Goal: Task Accomplishment & Management: Complete application form

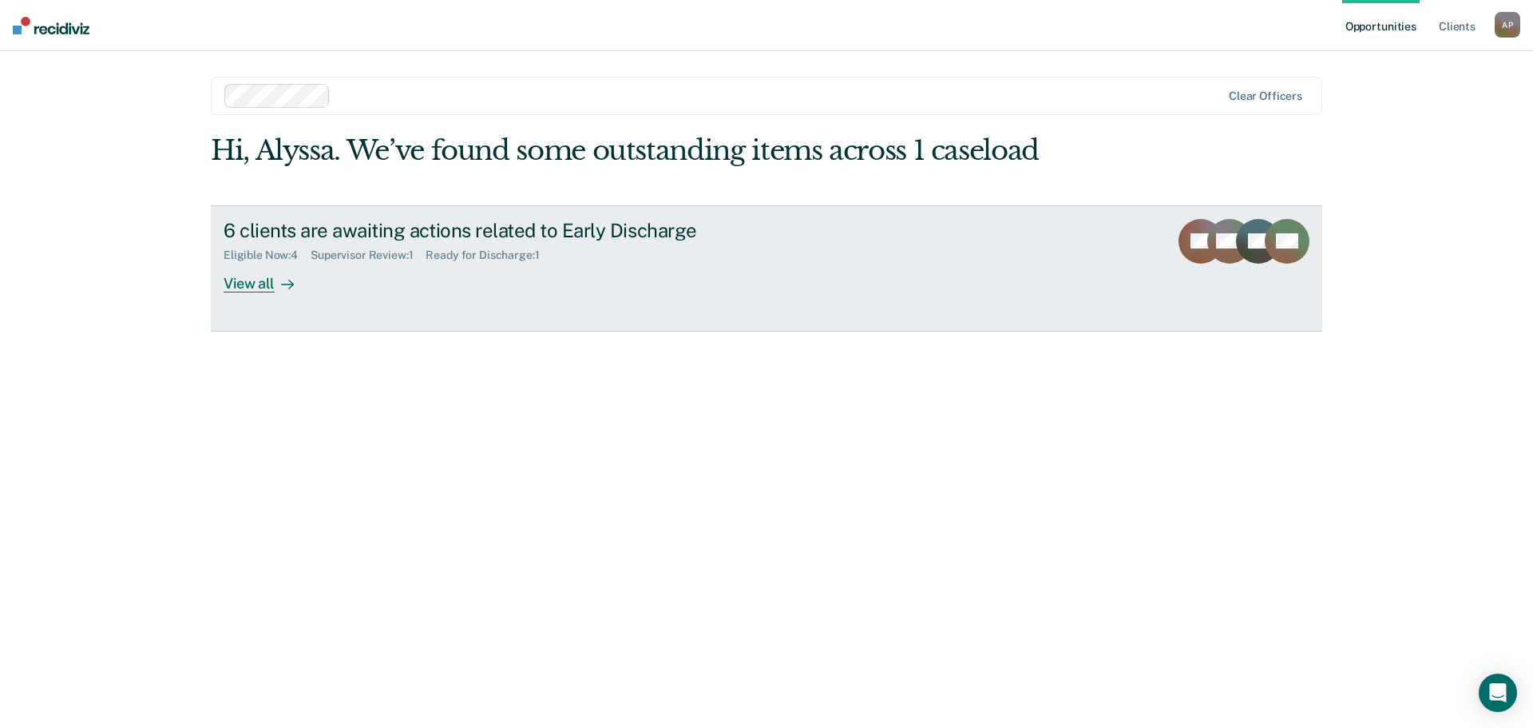
click at [247, 287] on div "View all" at bounding box center [268, 276] width 89 height 31
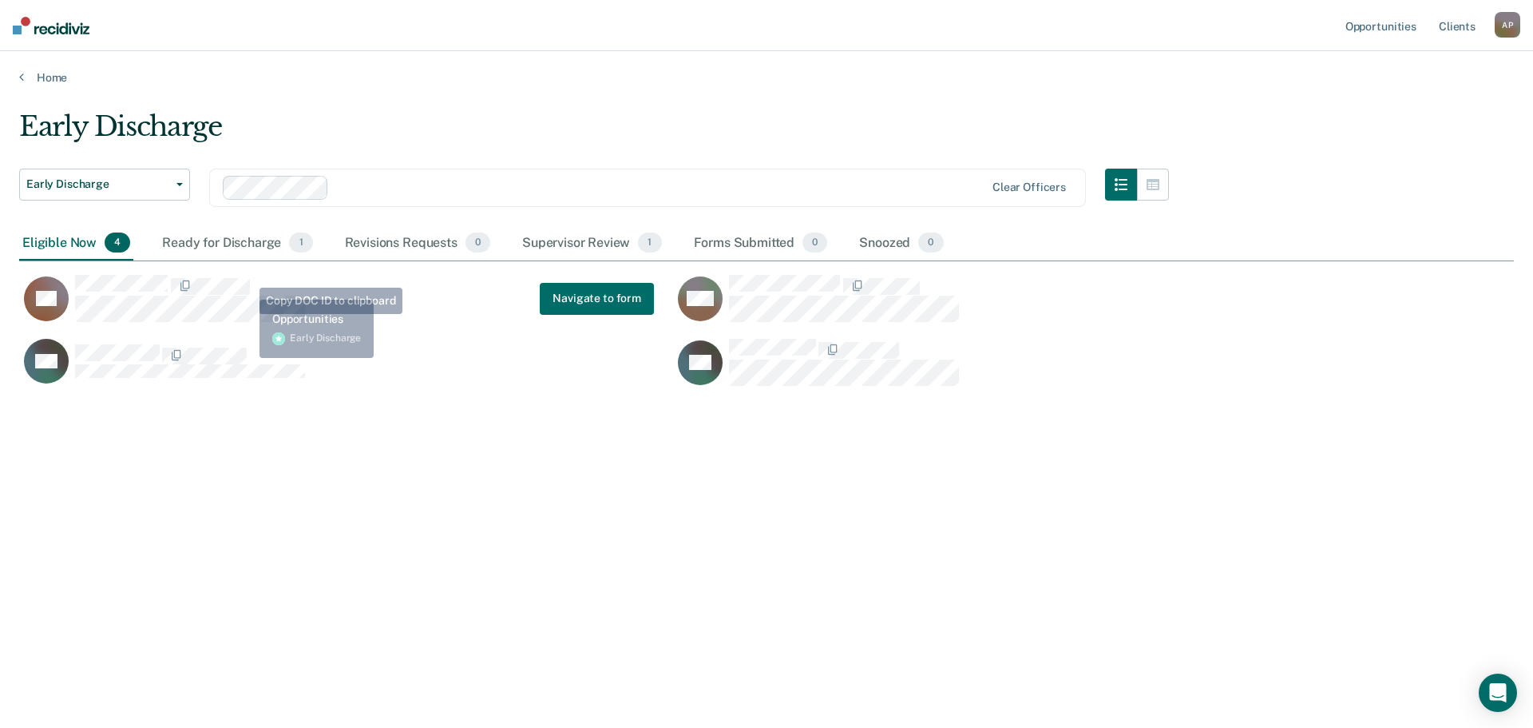
scroll to position [486, 1483]
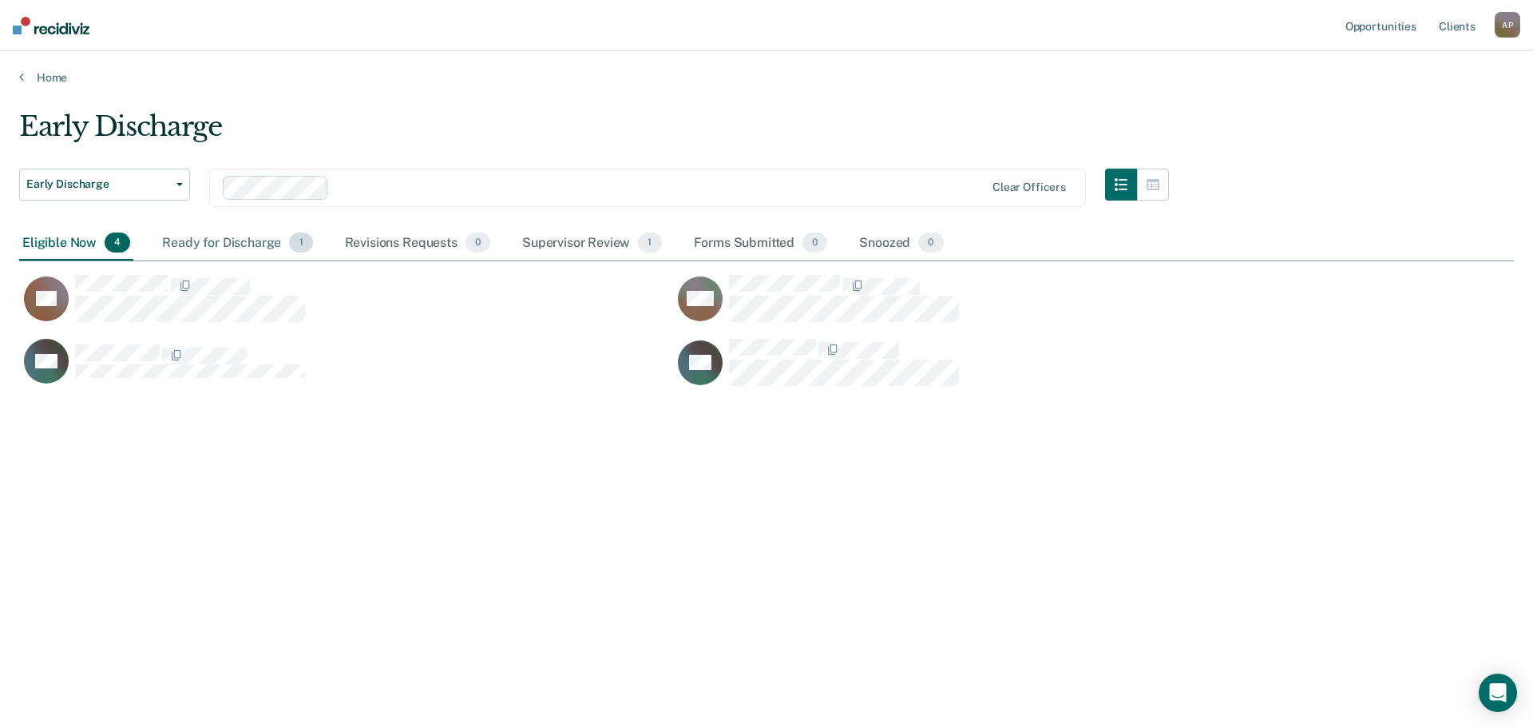
click at [225, 246] on div "Ready for Discharge 1" at bounding box center [237, 243] width 157 height 35
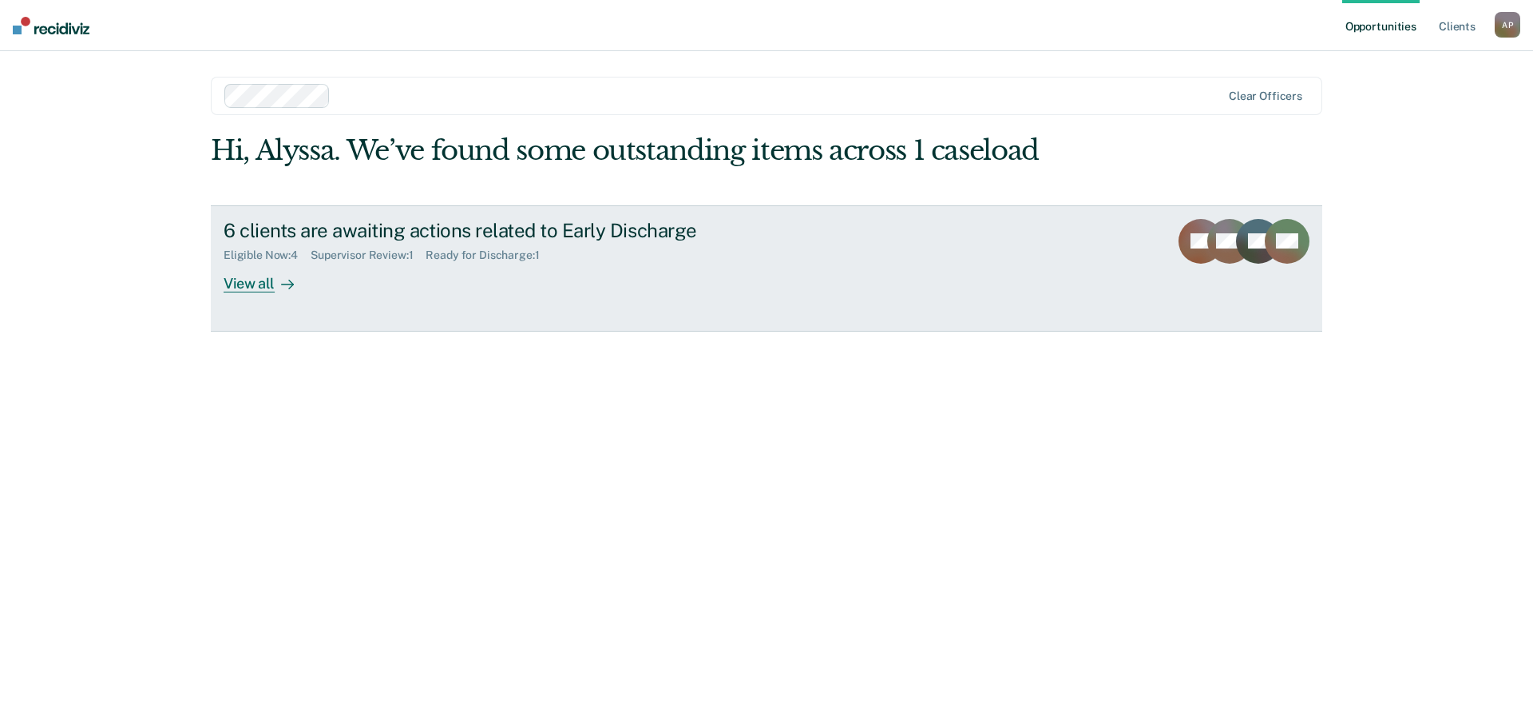
click at [252, 281] on div "View all" at bounding box center [268, 276] width 89 height 31
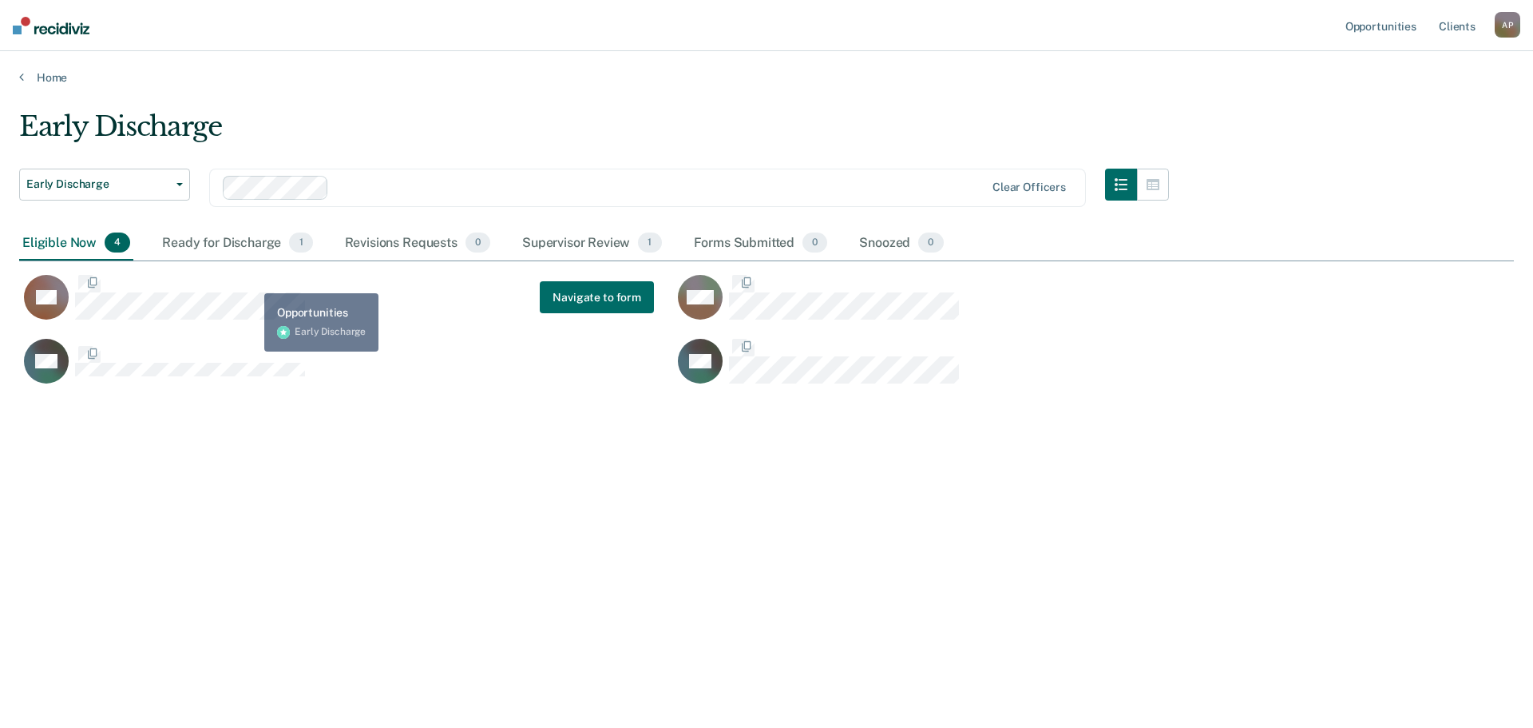
scroll to position [486, 1483]
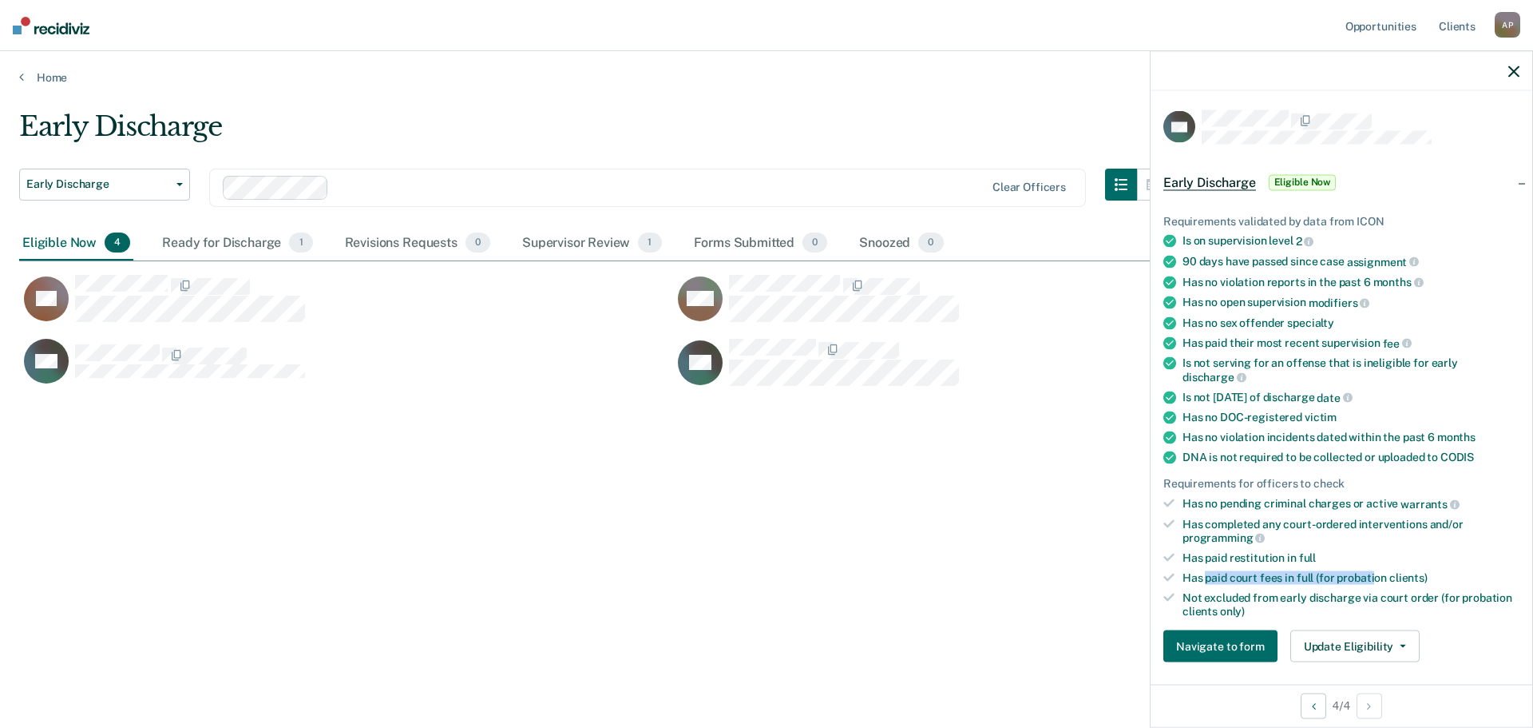
drag, startPoint x: 1208, startPoint y: 581, endPoint x: 1376, endPoint y: 572, distance: 168.8
click at [1376, 572] on div "Has paid court fees in full (for probation clients)" at bounding box center [1351, 578] width 337 height 14
drag, startPoint x: 1273, startPoint y: 598, endPoint x: 1424, endPoint y: 597, distance: 151.0
click at [1424, 597] on div "Not excluded from early discharge via court order (for probation clients only)" at bounding box center [1351, 603] width 337 height 27
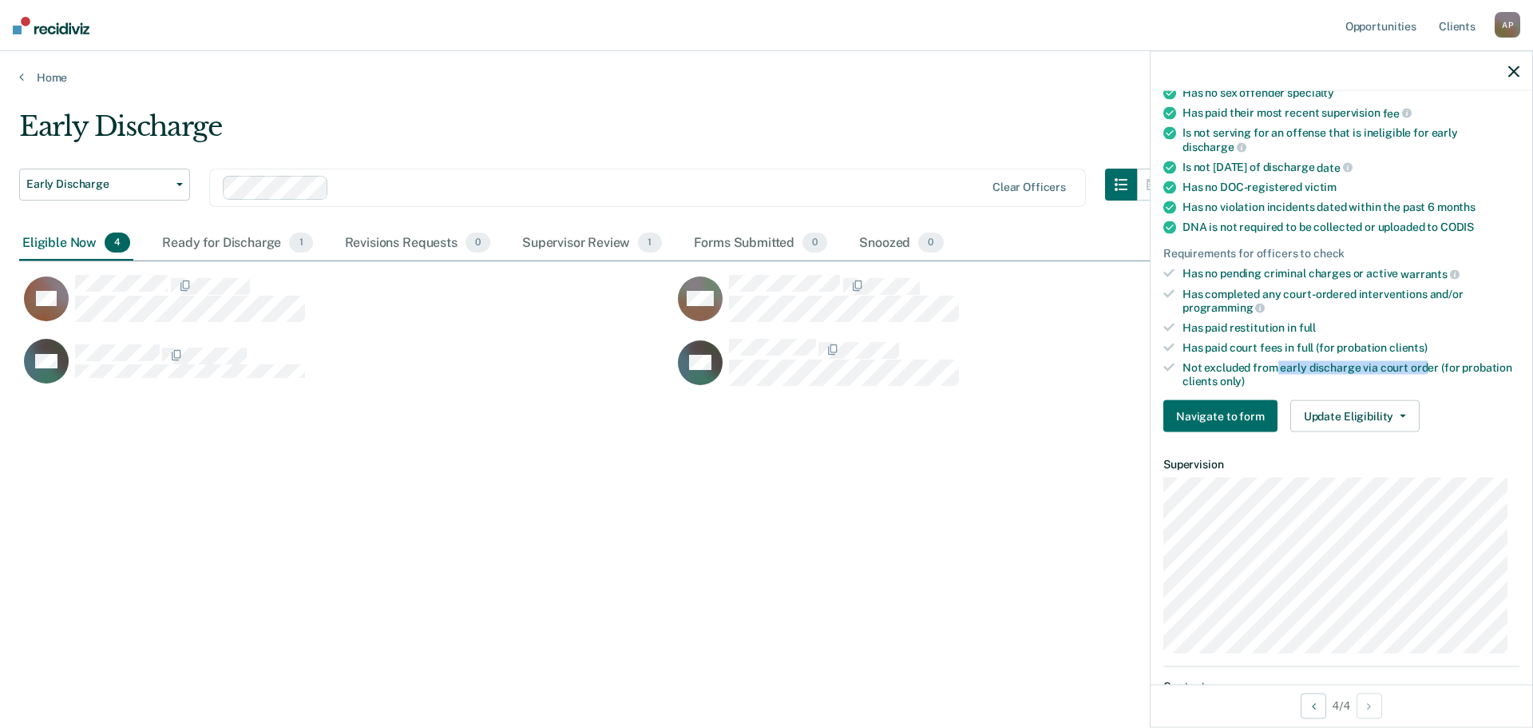
scroll to position [240, 0]
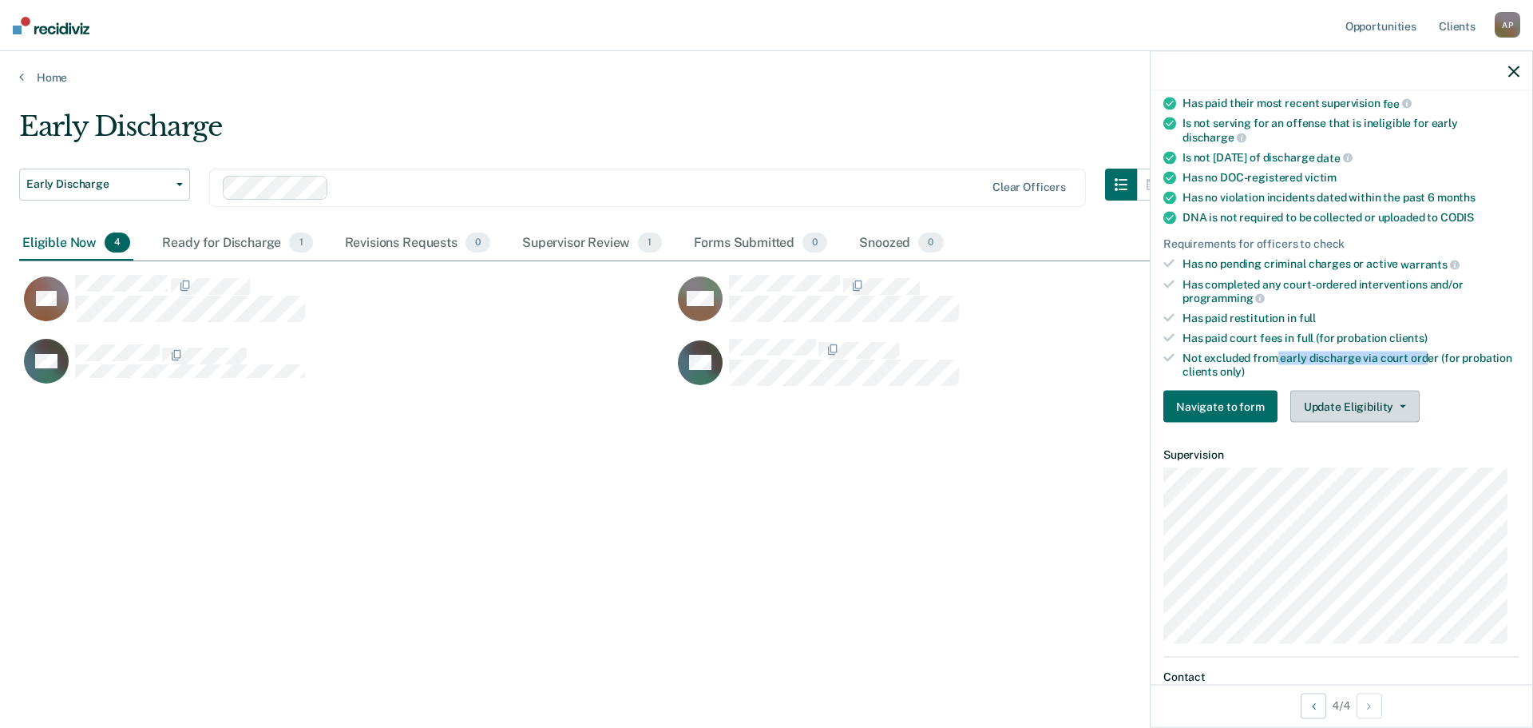
click at [1348, 403] on button "Update Eligibility" at bounding box center [1355, 407] width 129 height 32
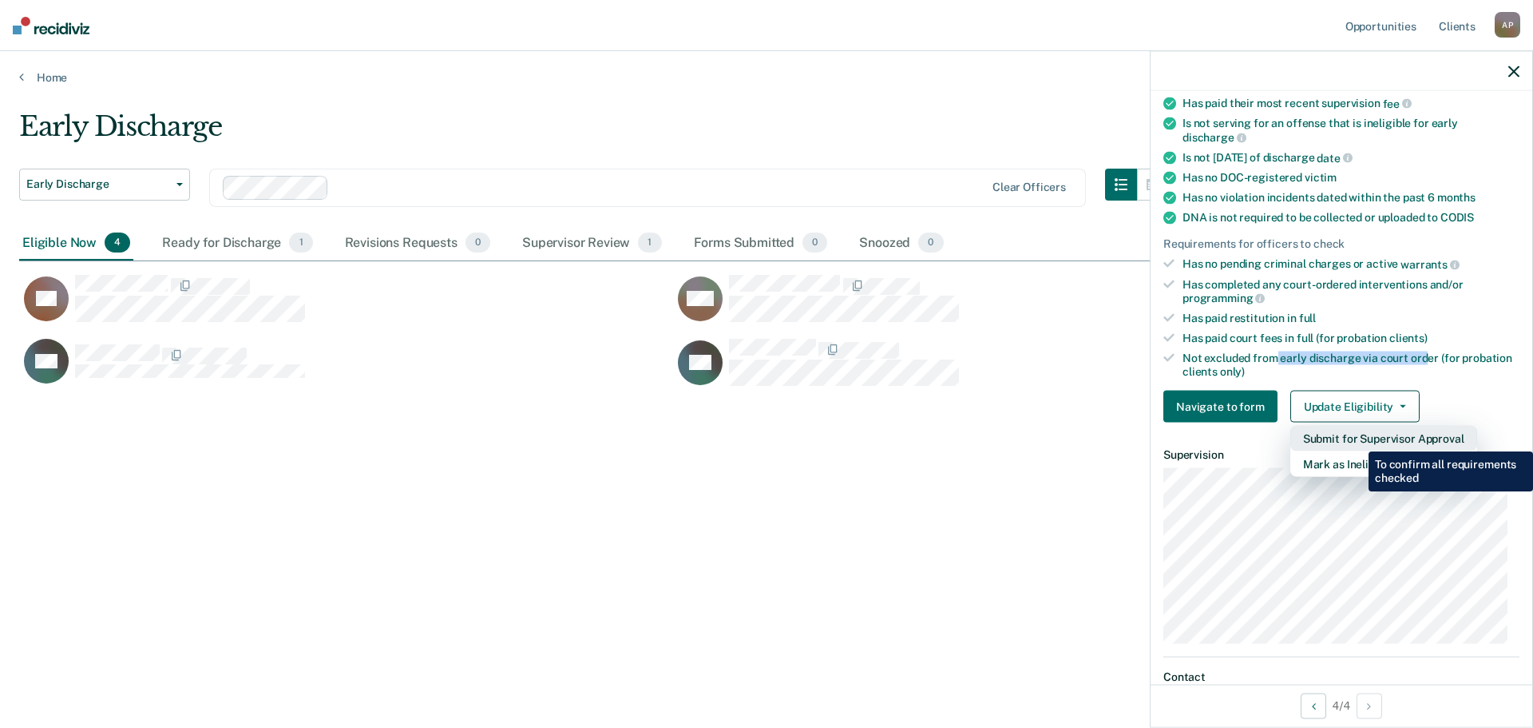
click at [1357, 439] on button "Submit for Supervisor Approval" at bounding box center [1384, 439] width 187 height 26
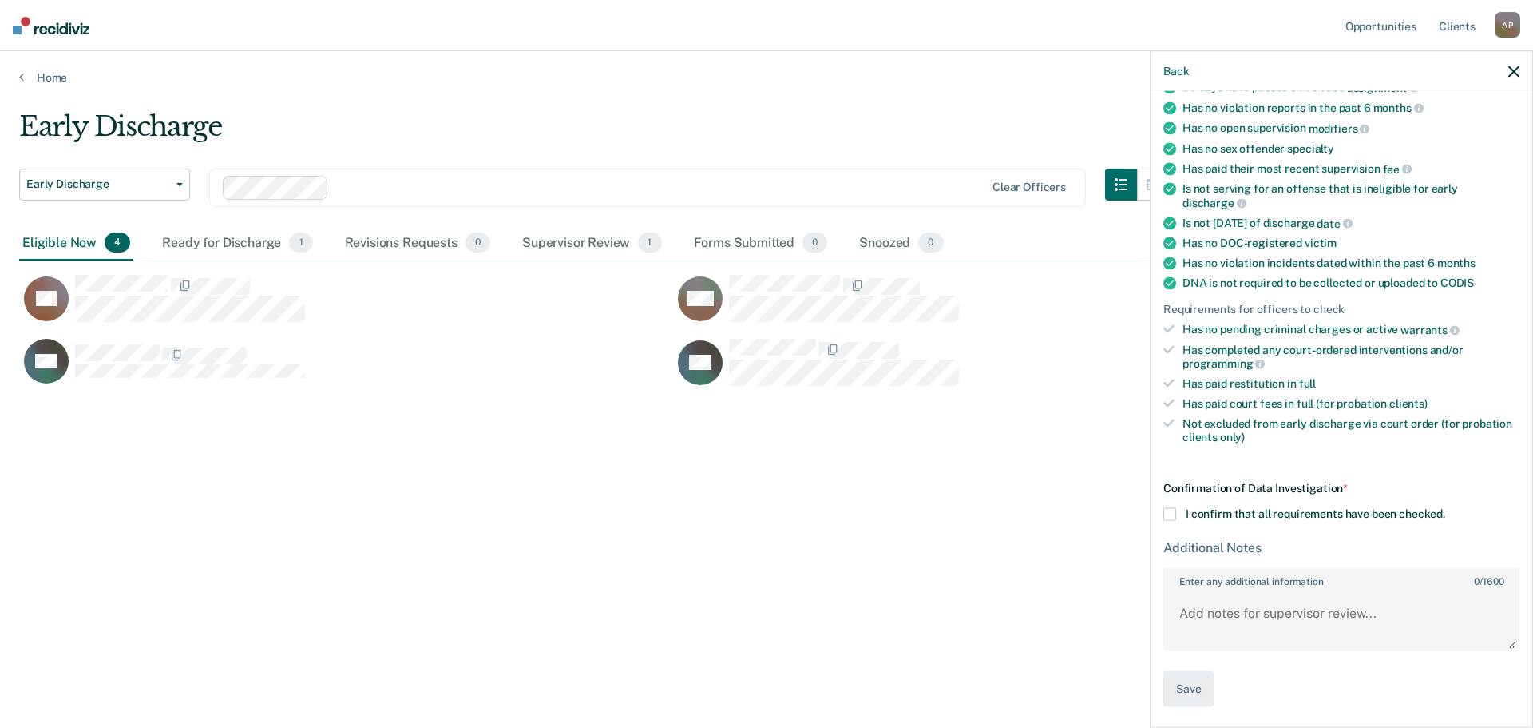
click at [1173, 512] on span at bounding box center [1170, 514] width 13 height 13
click at [1446, 508] on input "I confirm that all requirements have been checked." at bounding box center [1446, 508] width 0 height 0
click at [1192, 689] on button "Save" at bounding box center [1189, 689] width 50 height 36
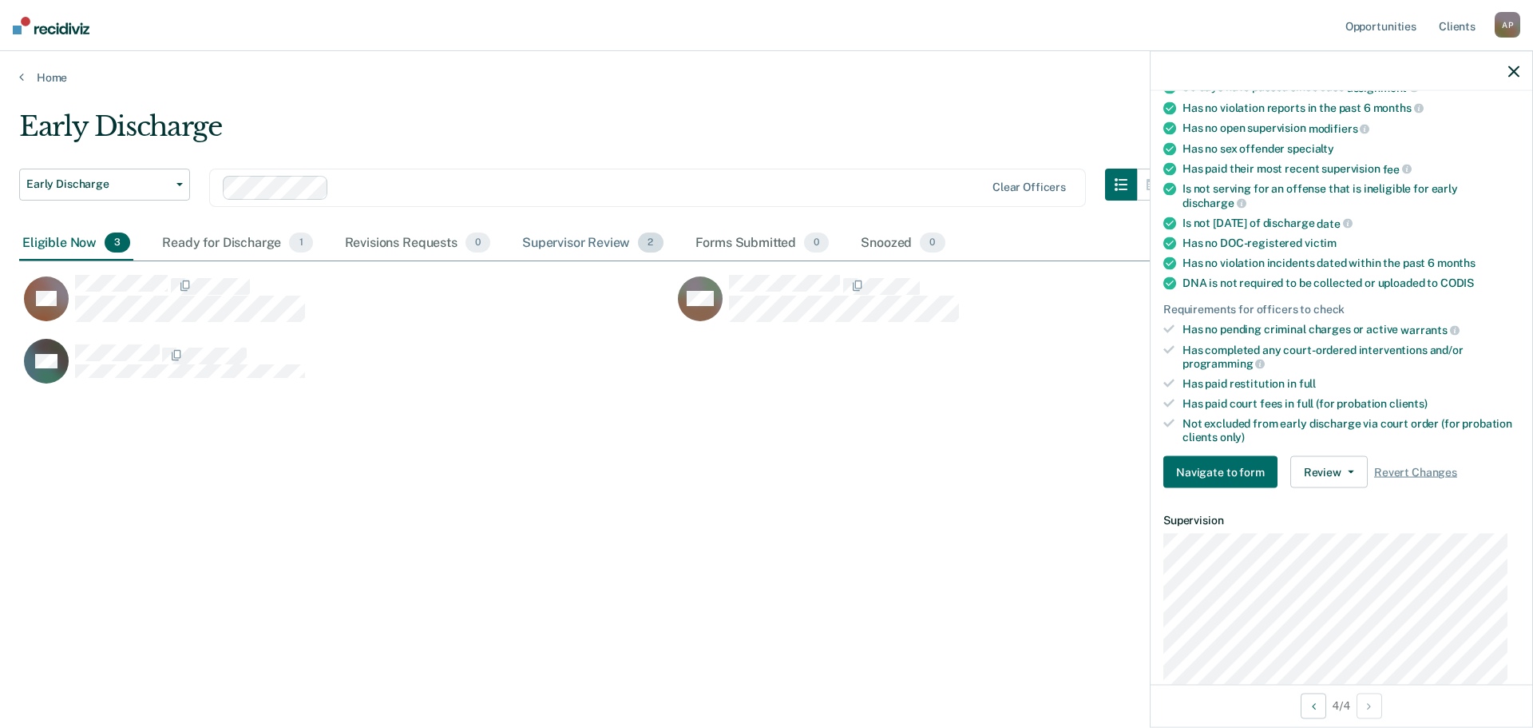
click at [579, 245] on div "Supervisor Review 2" at bounding box center [593, 243] width 148 height 35
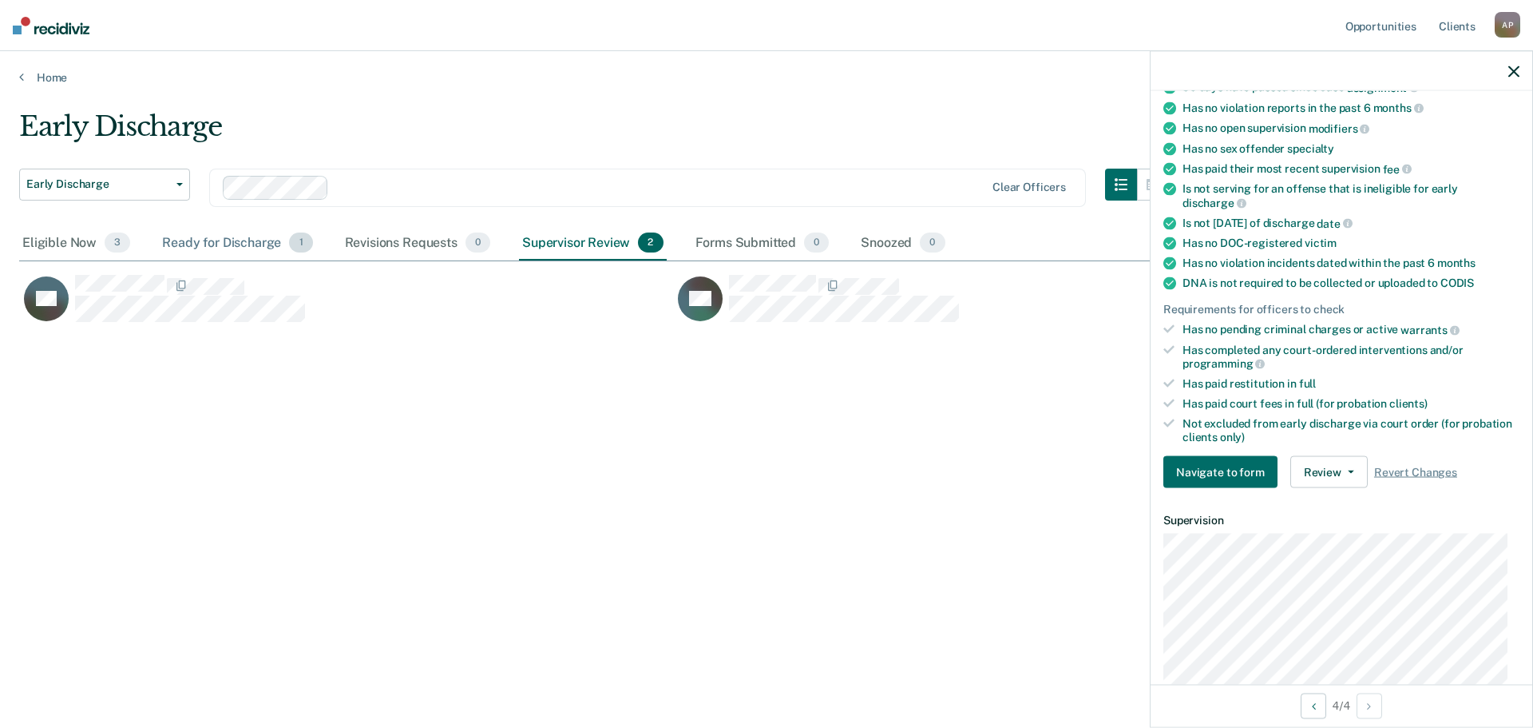
click at [212, 237] on div "Ready for Discharge 1" at bounding box center [237, 243] width 157 height 35
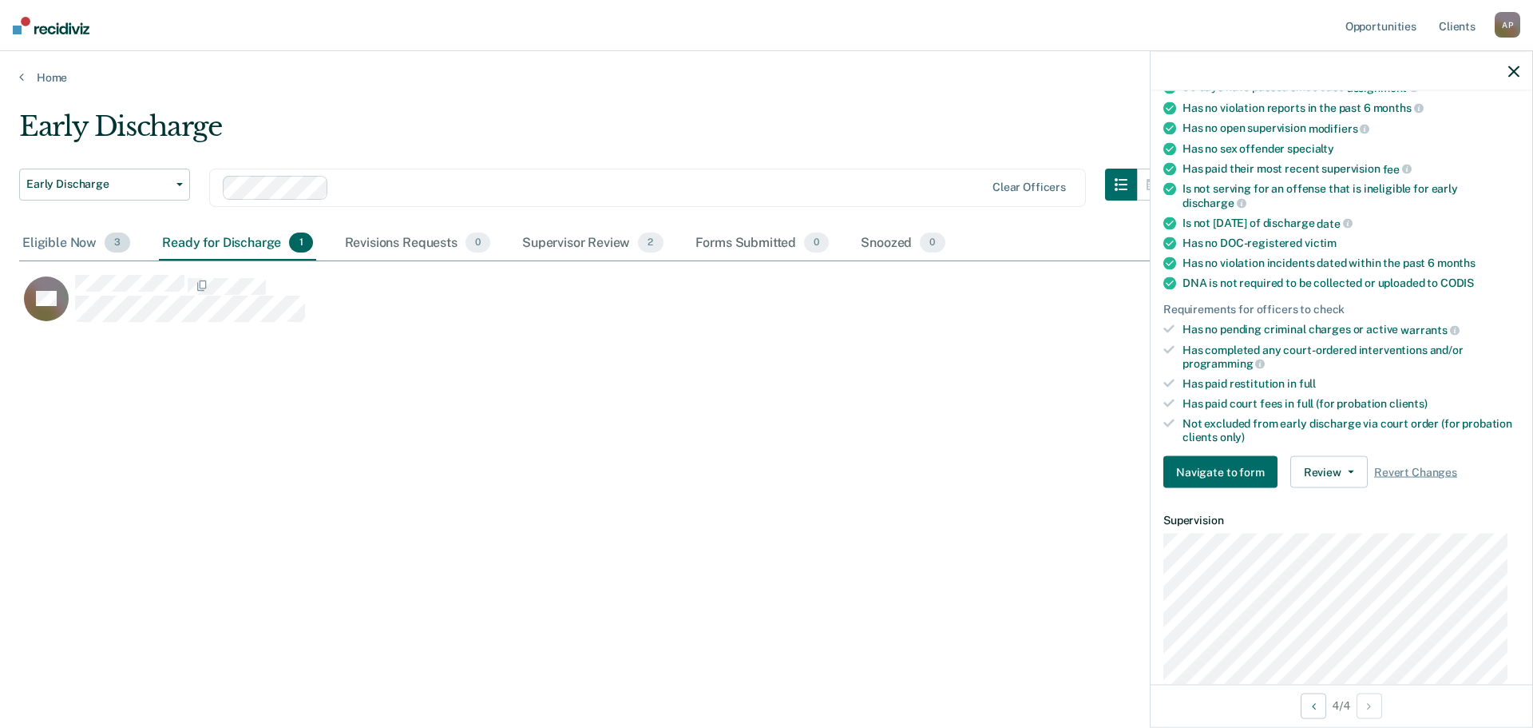
click at [56, 248] on div "Eligible Now 3" at bounding box center [76, 243] width 114 height 35
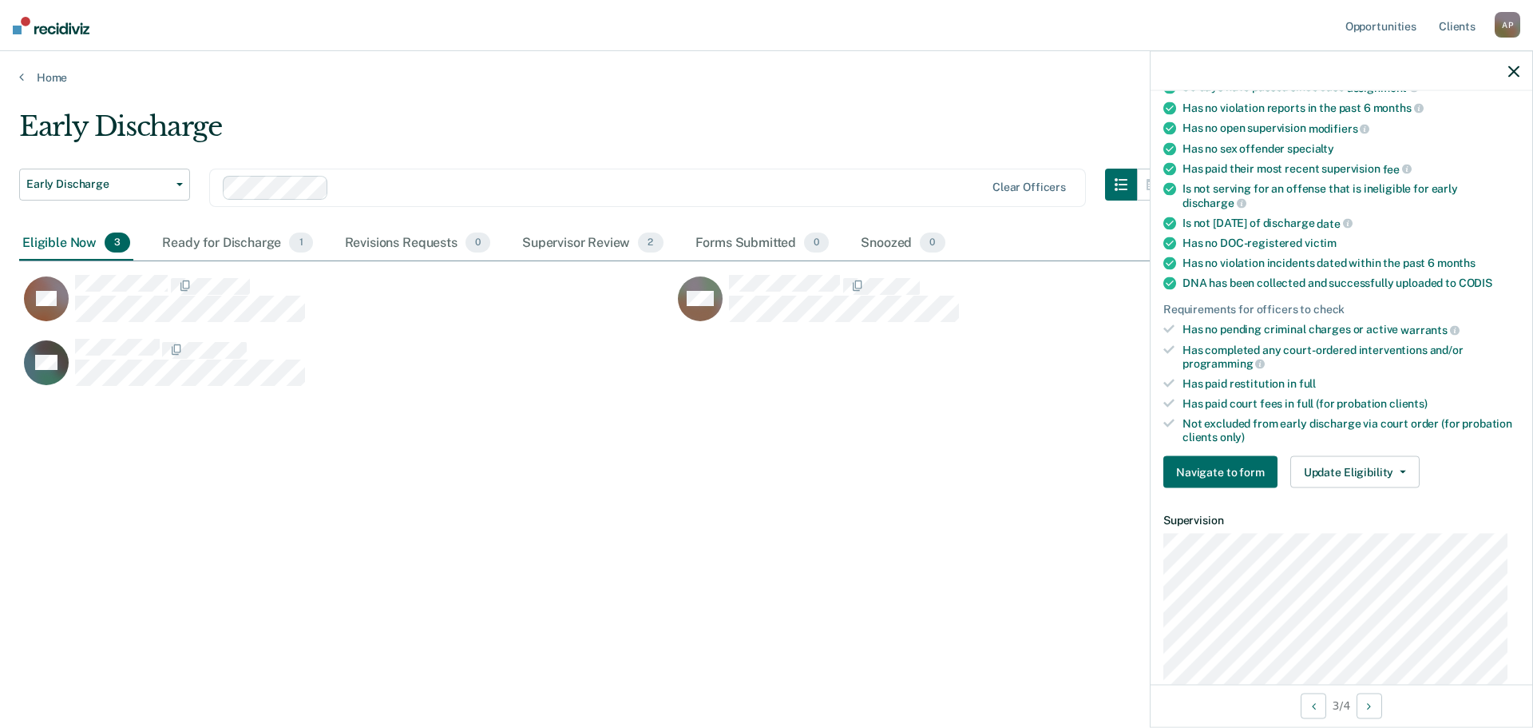
click at [101, 504] on div "Early Discharge Early Discharge Early Discharge Clear officers Eligible Now 3 R…" at bounding box center [766, 359] width 1495 height 498
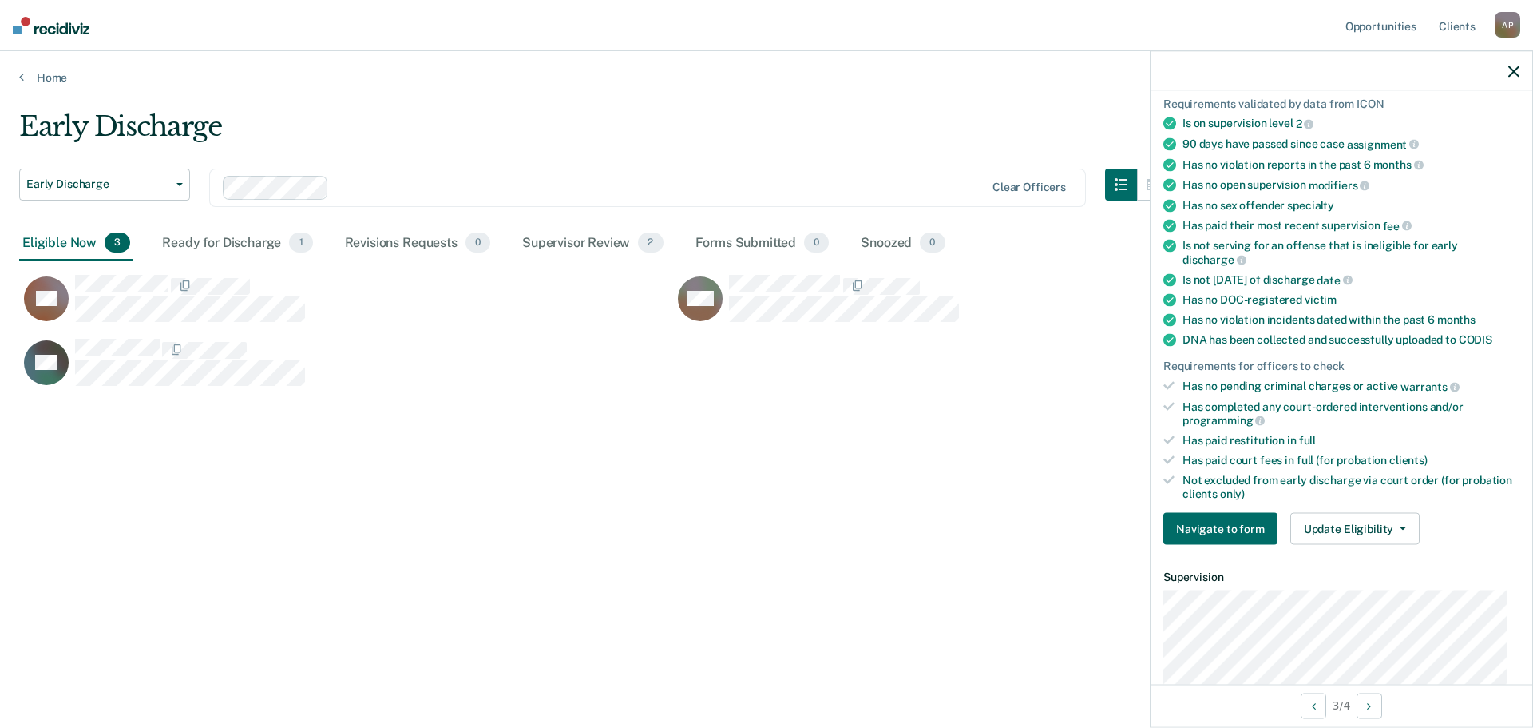
scroll to position [160, 0]
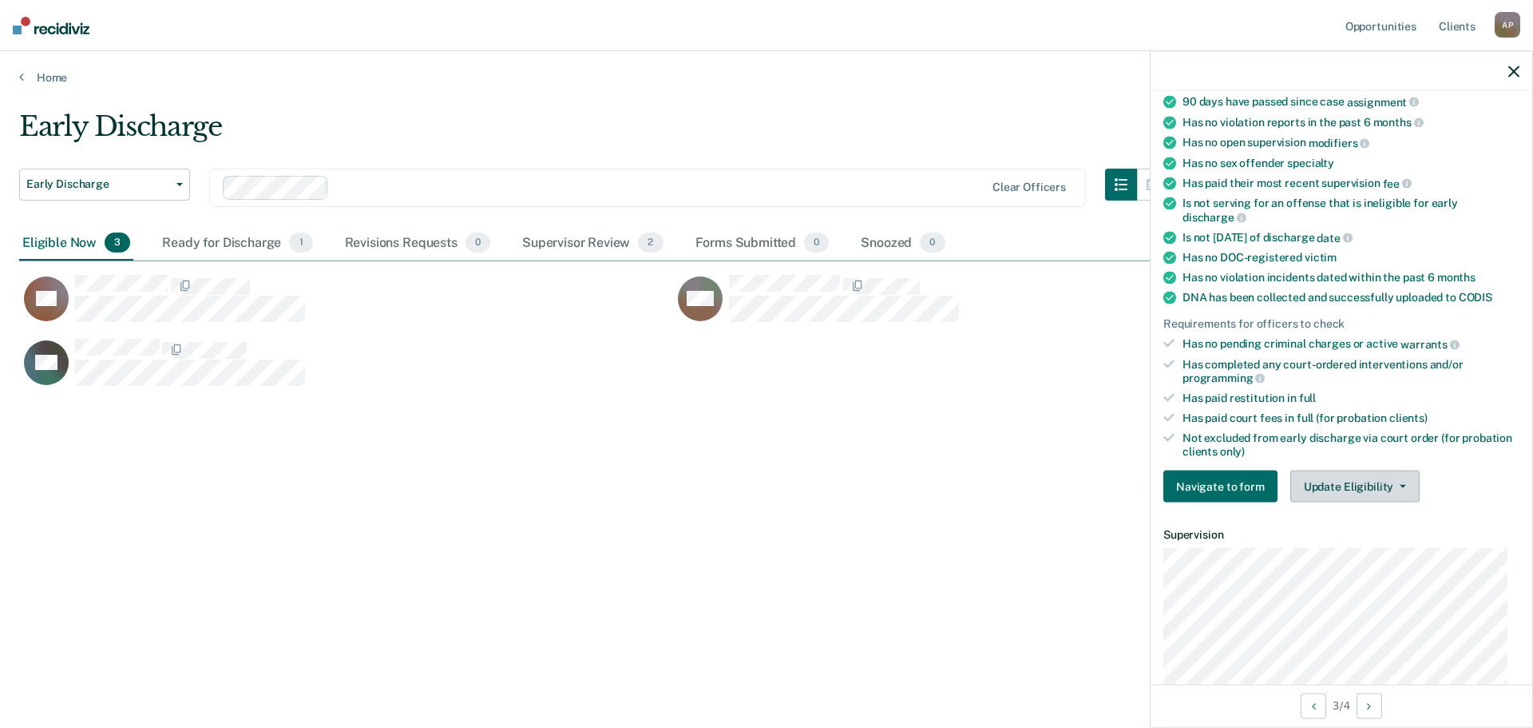
click at [1404, 486] on button "Update Eligibility" at bounding box center [1355, 486] width 129 height 32
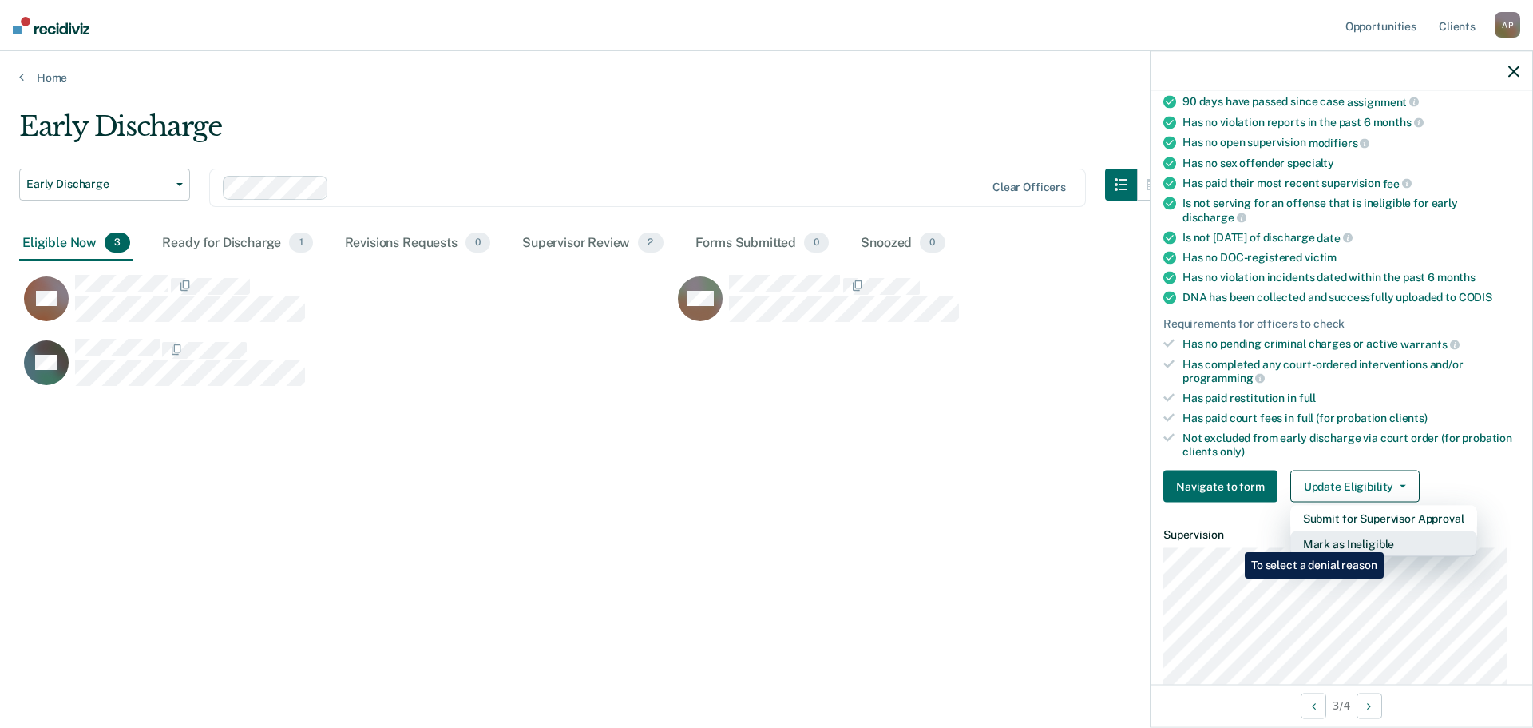
click at [1387, 540] on button "Mark as Ineligible" at bounding box center [1384, 544] width 187 height 26
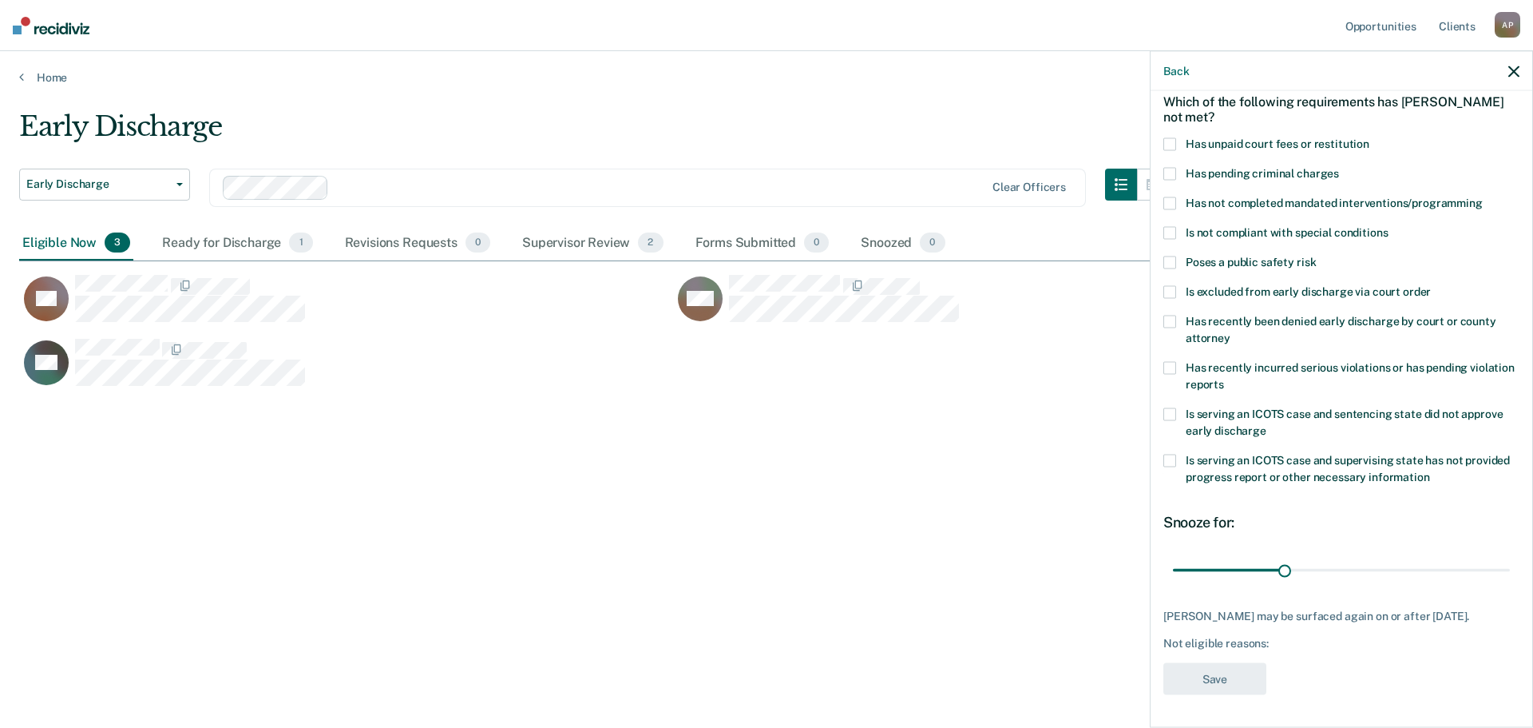
scroll to position [87, 0]
click at [1171, 137] on span at bounding box center [1170, 143] width 13 height 13
click at [1232, 676] on button "Save" at bounding box center [1215, 678] width 103 height 33
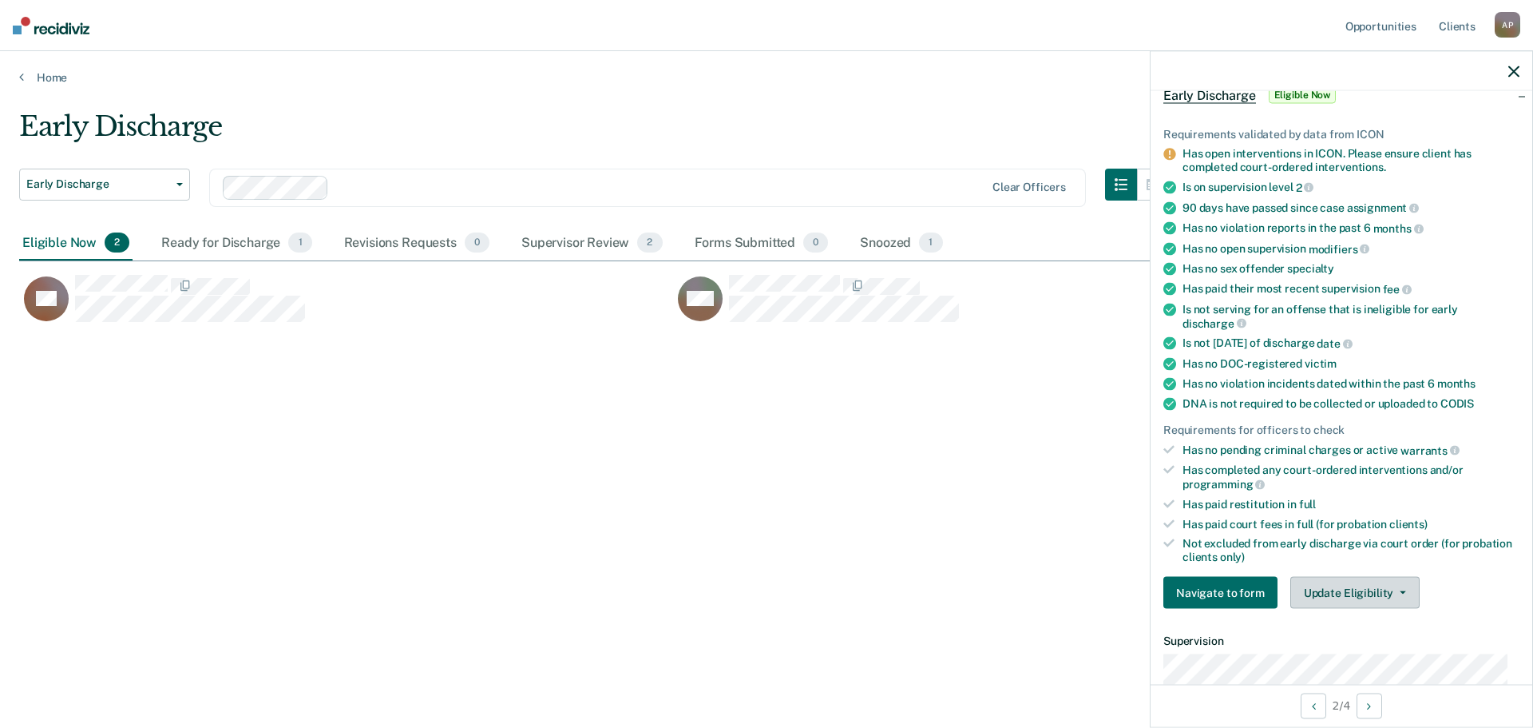
click at [1379, 589] on button "Update Eligibility" at bounding box center [1355, 593] width 129 height 32
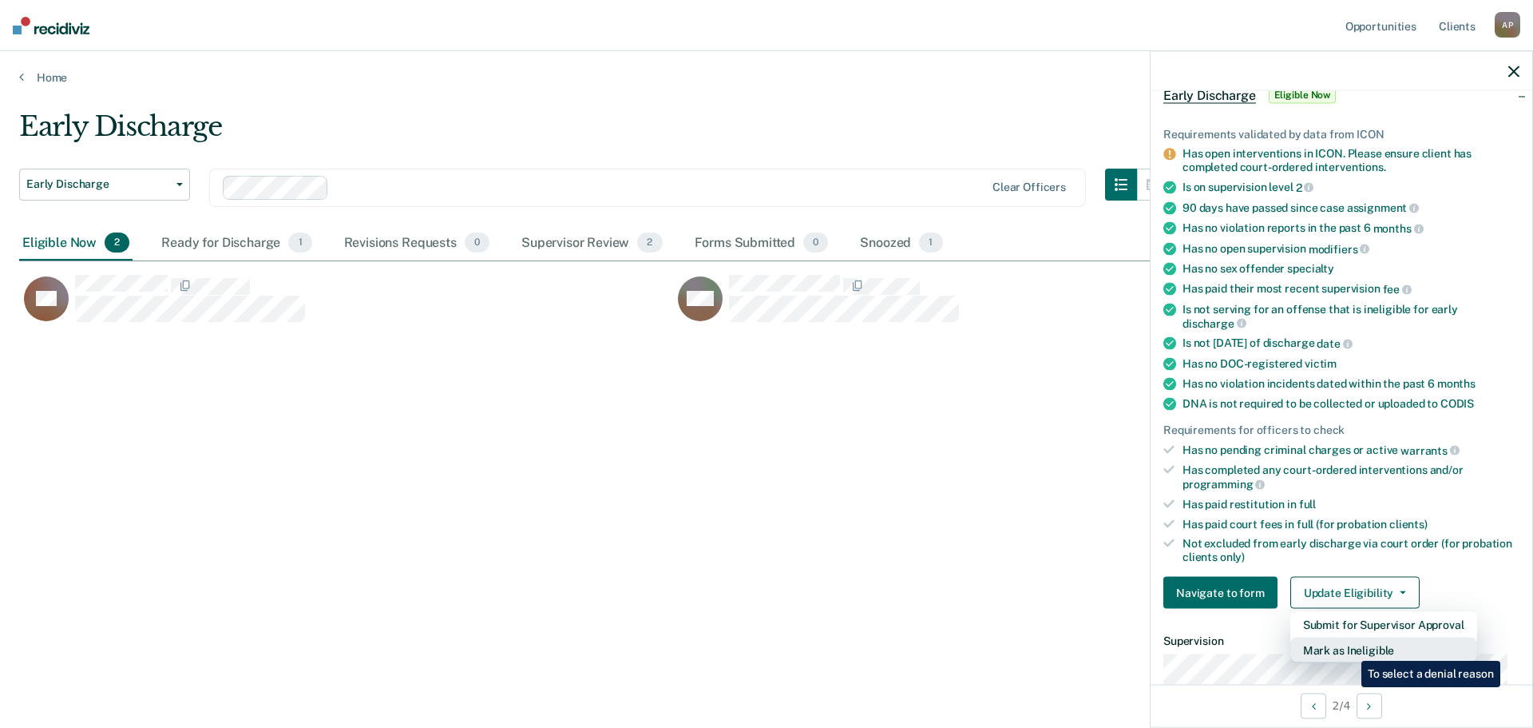
click at [1350, 649] on button "Mark as Ineligible" at bounding box center [1384, 650] width 187 height 26
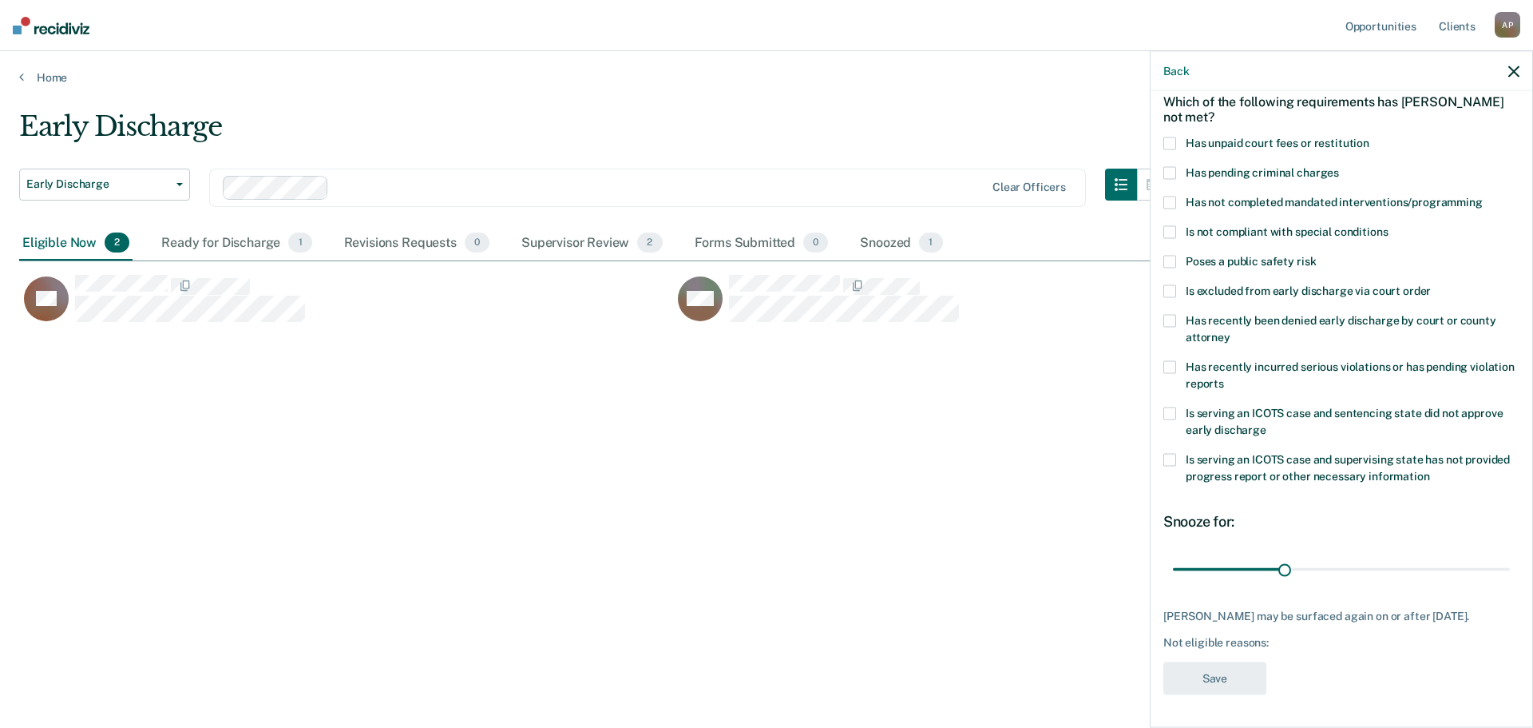
scroll to position [0, 0]
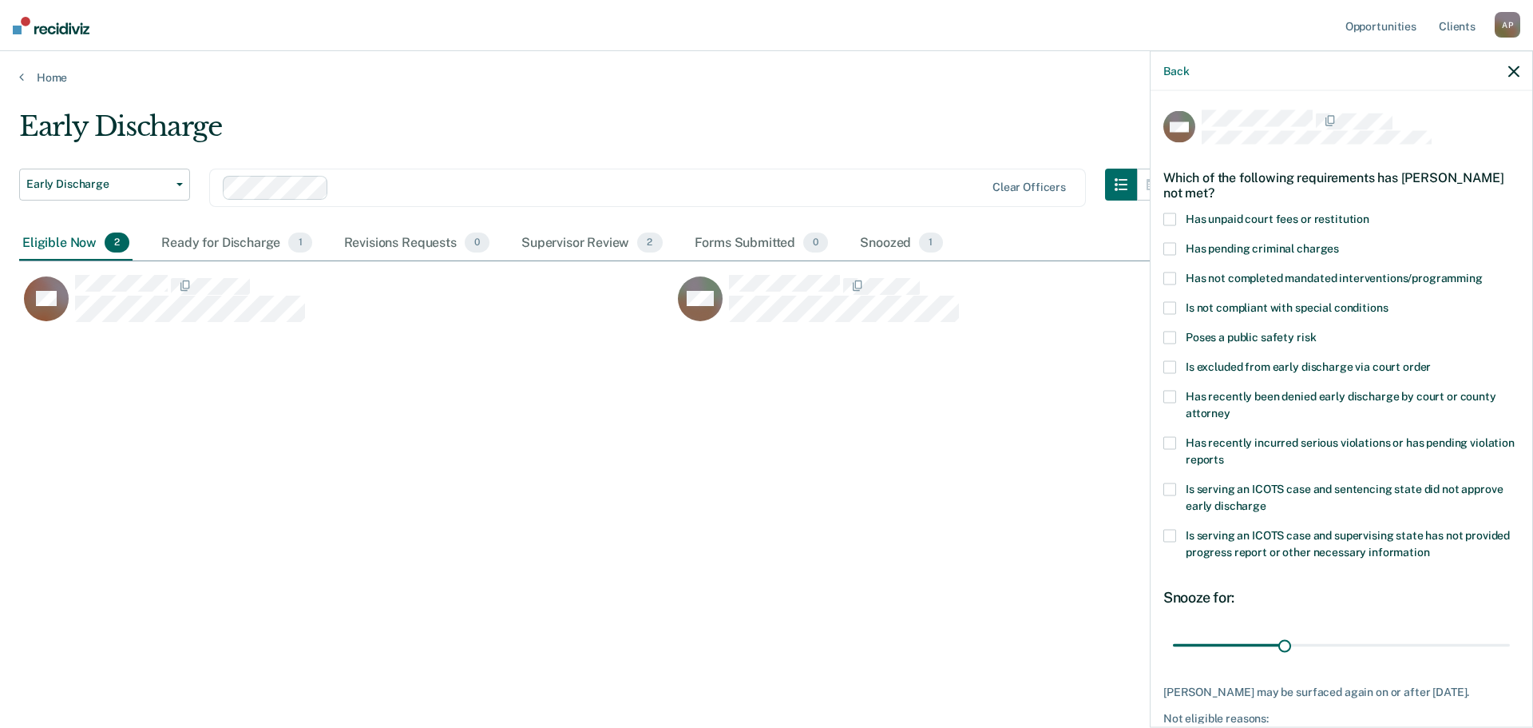
click at [1168, 277] on span at bounding box center [1170, 278] width 13 height 13
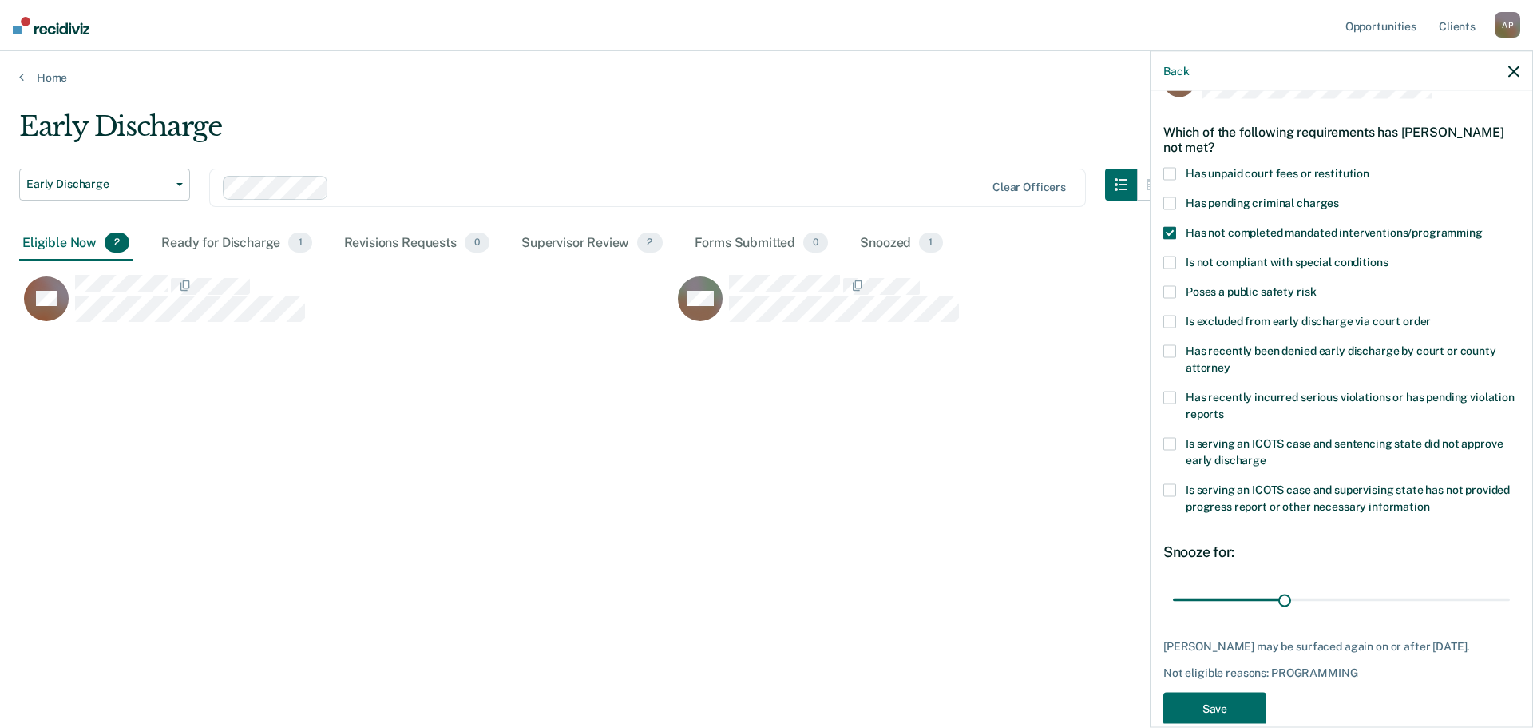
scroll to position [87, 0]
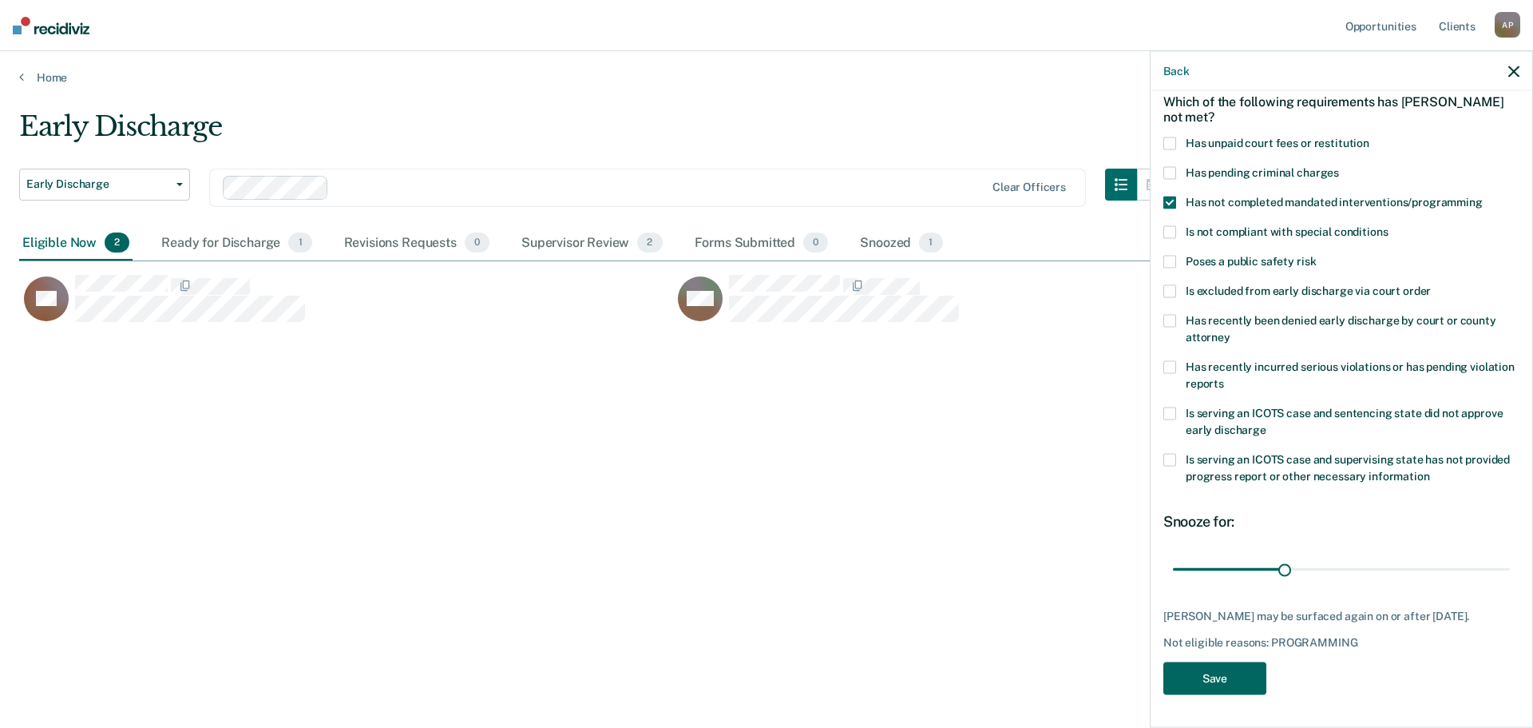
click at [1246, 673] on button "Save" at bounding box center [1215, 678] width 103 height 33
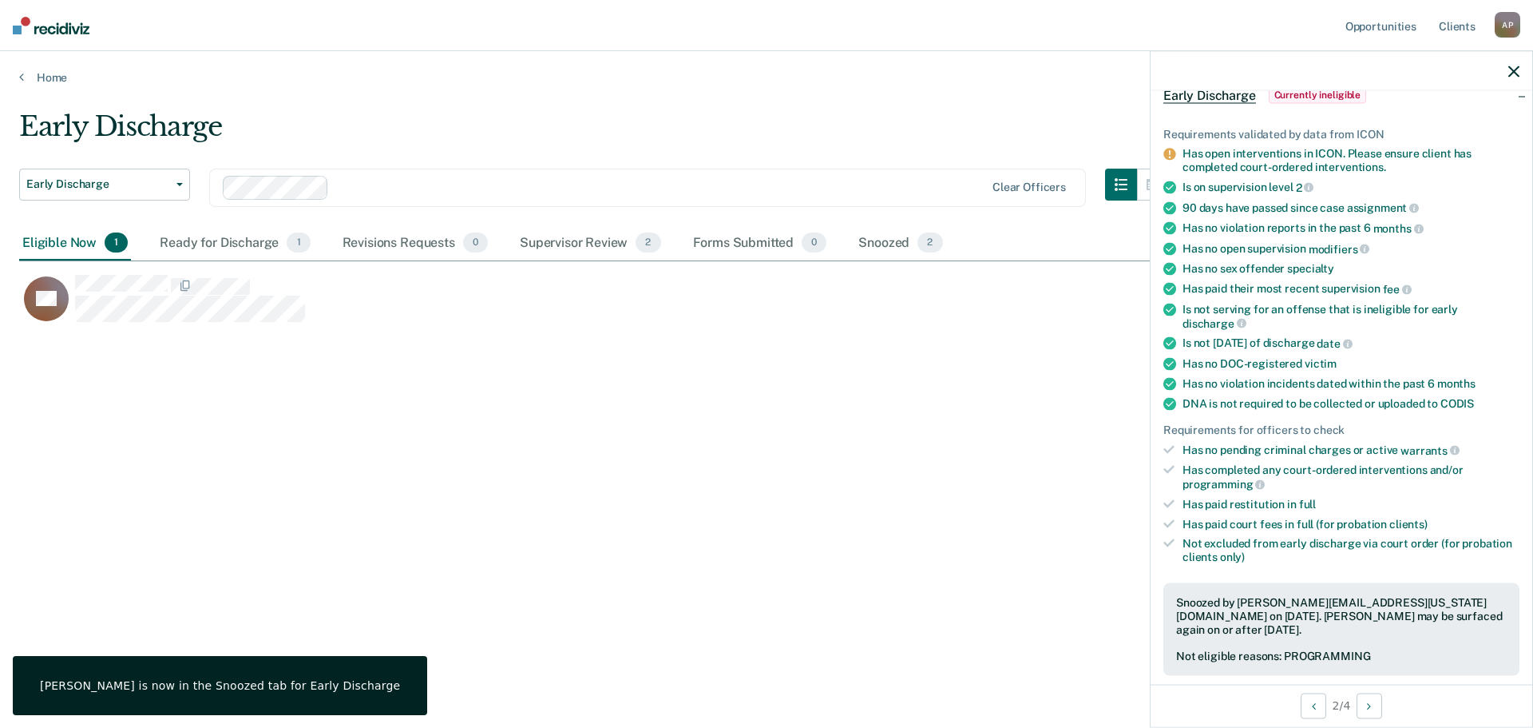
click at [1516, 68] on icon "button" at bounding box center [1514, 70] width 11 height 11
